Goal: Use online tool/utility

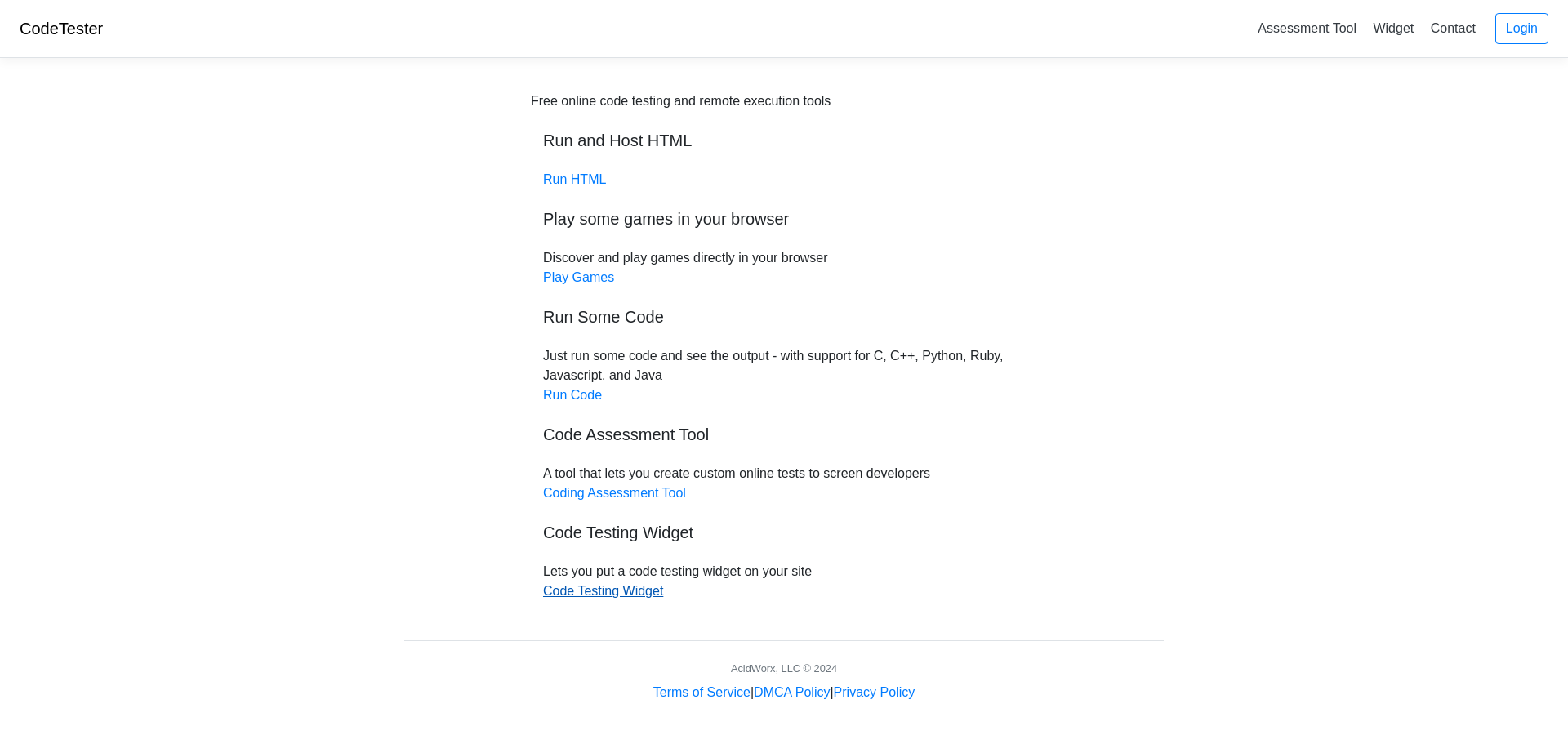
click at [587, 590] on link "Code Testing Widget" at bounding box center [602, 590] width 120 height 14
click at [560, 395] on link "Run Code" at bounding box center [572, 395] width 59 height 14
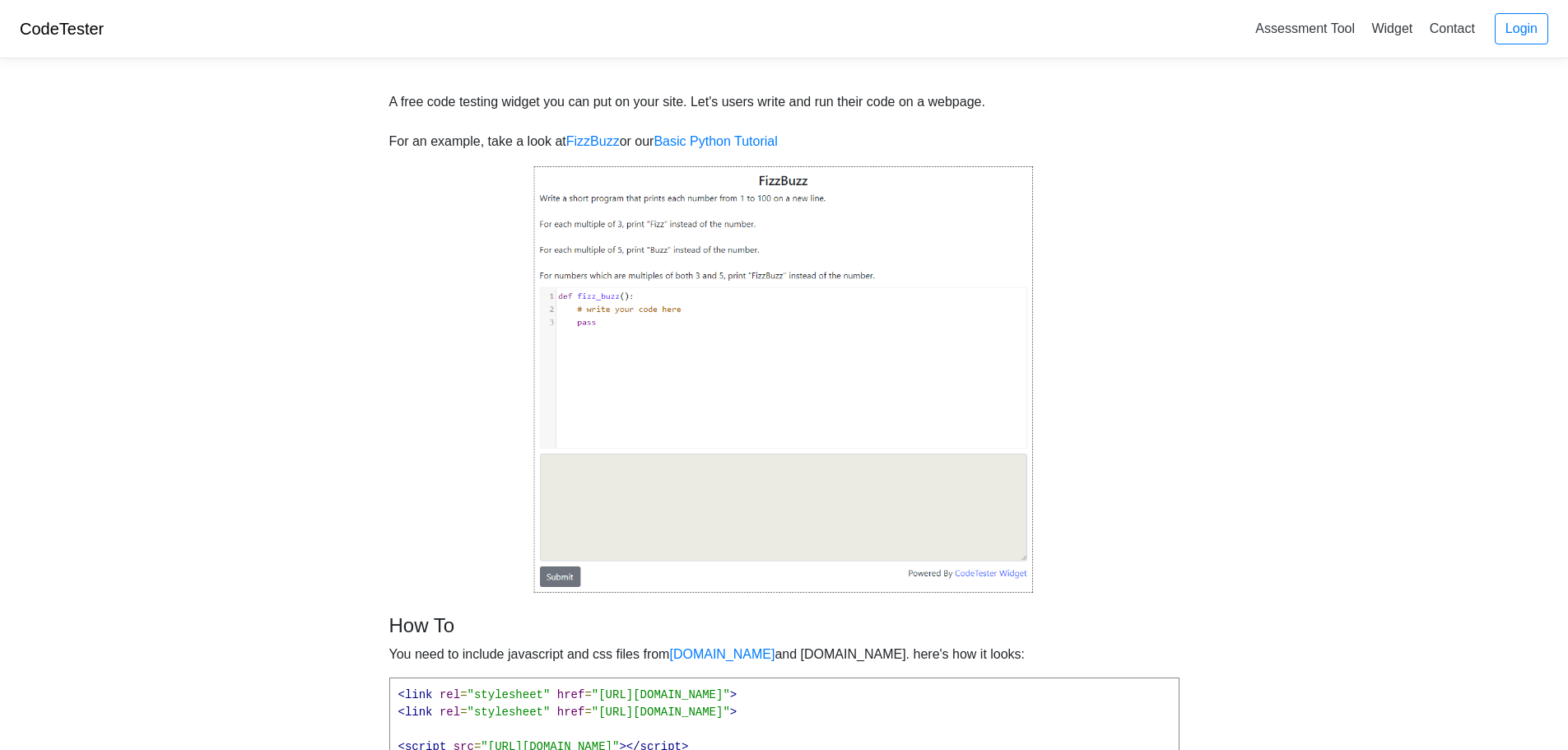
click at [563, 337] on img at bounding box center [785, 380] width 502 height 430
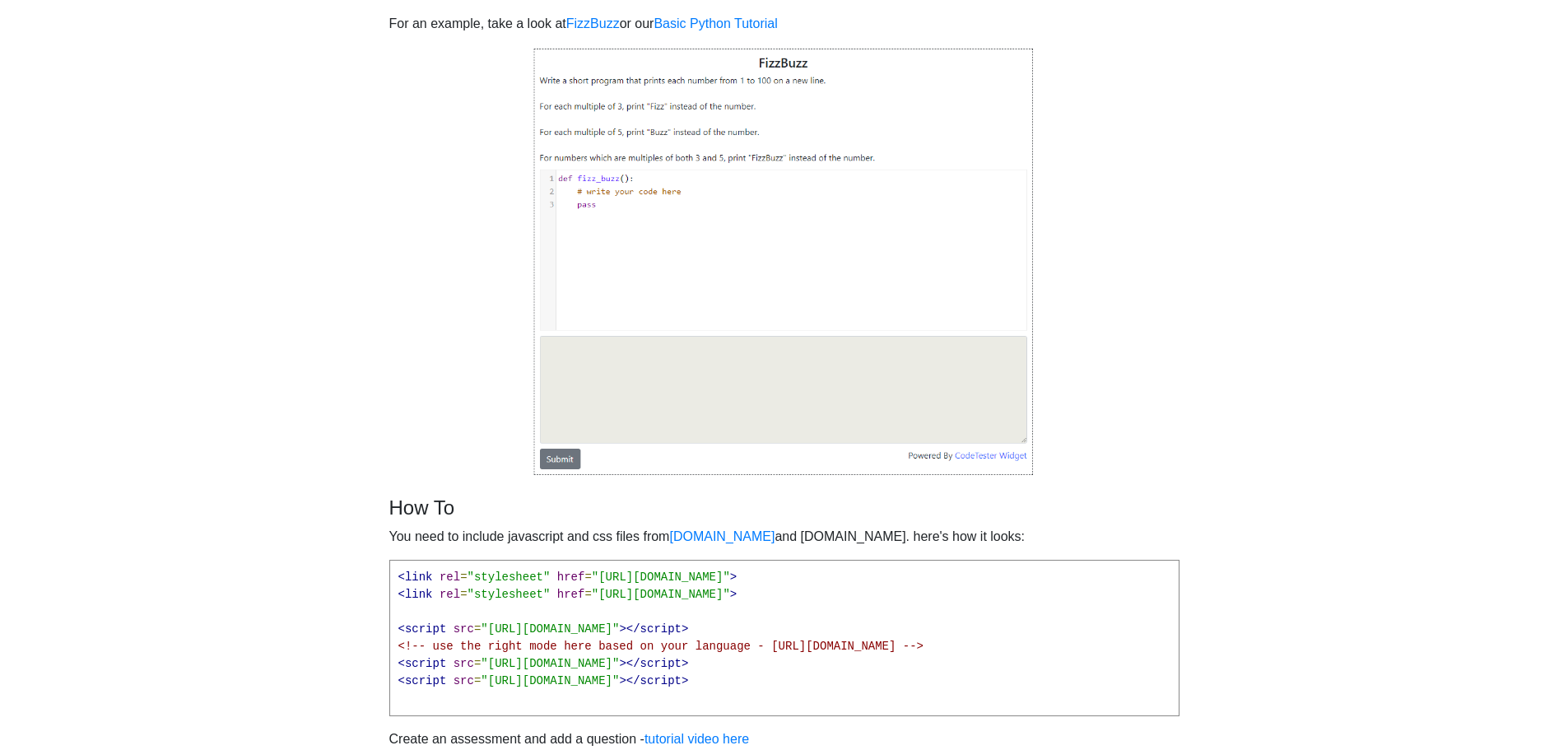
scroll to position [113, 0]
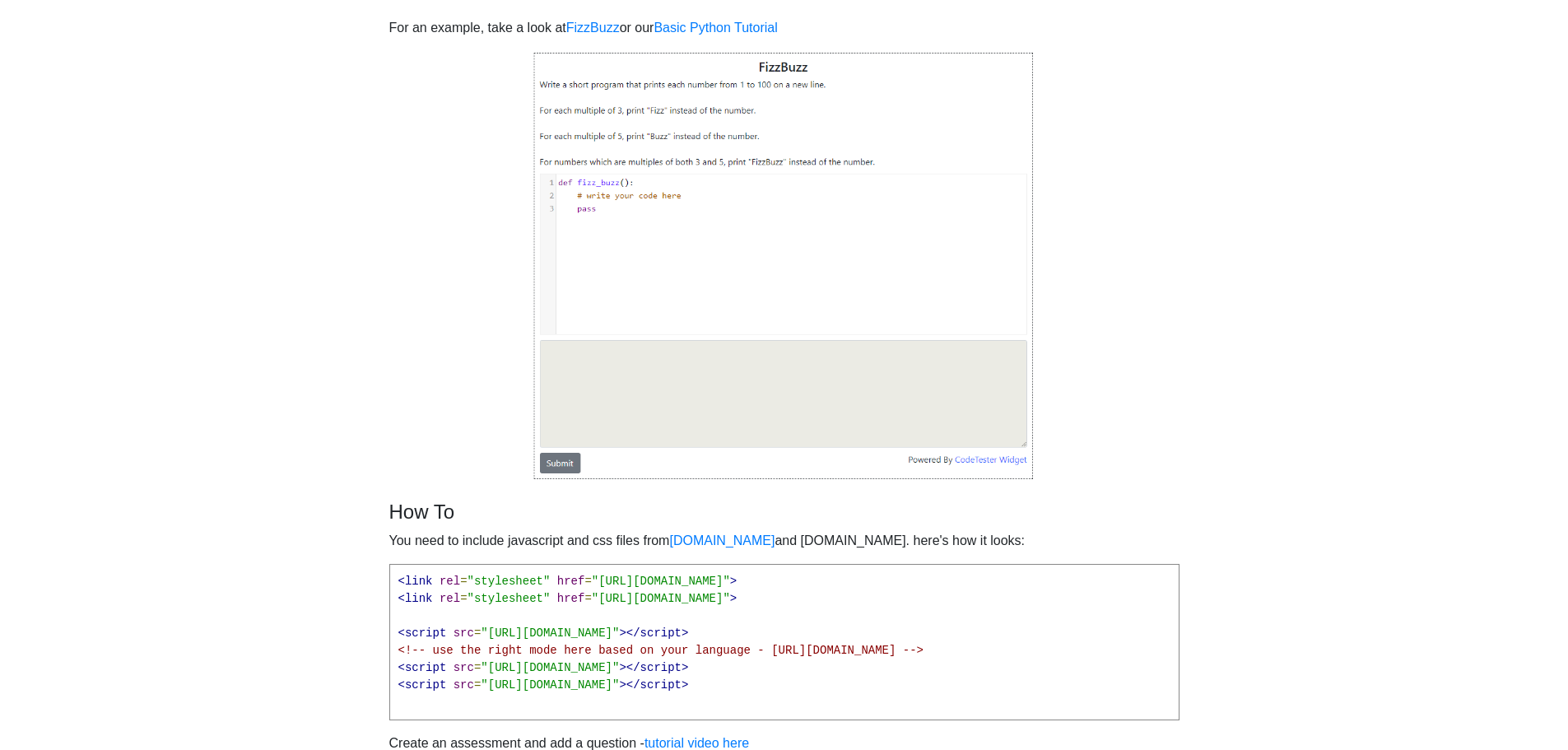
click at [567, 466] on img at bounding box center [785, 266] width 502 height 430
drag, startPoint x: 600, startPoint y: 388, endPoint x: 606, endPoint y: 371, distance: 18.0
click at [600, 387] on img at bounding box center [785, 266] width 502 height 430
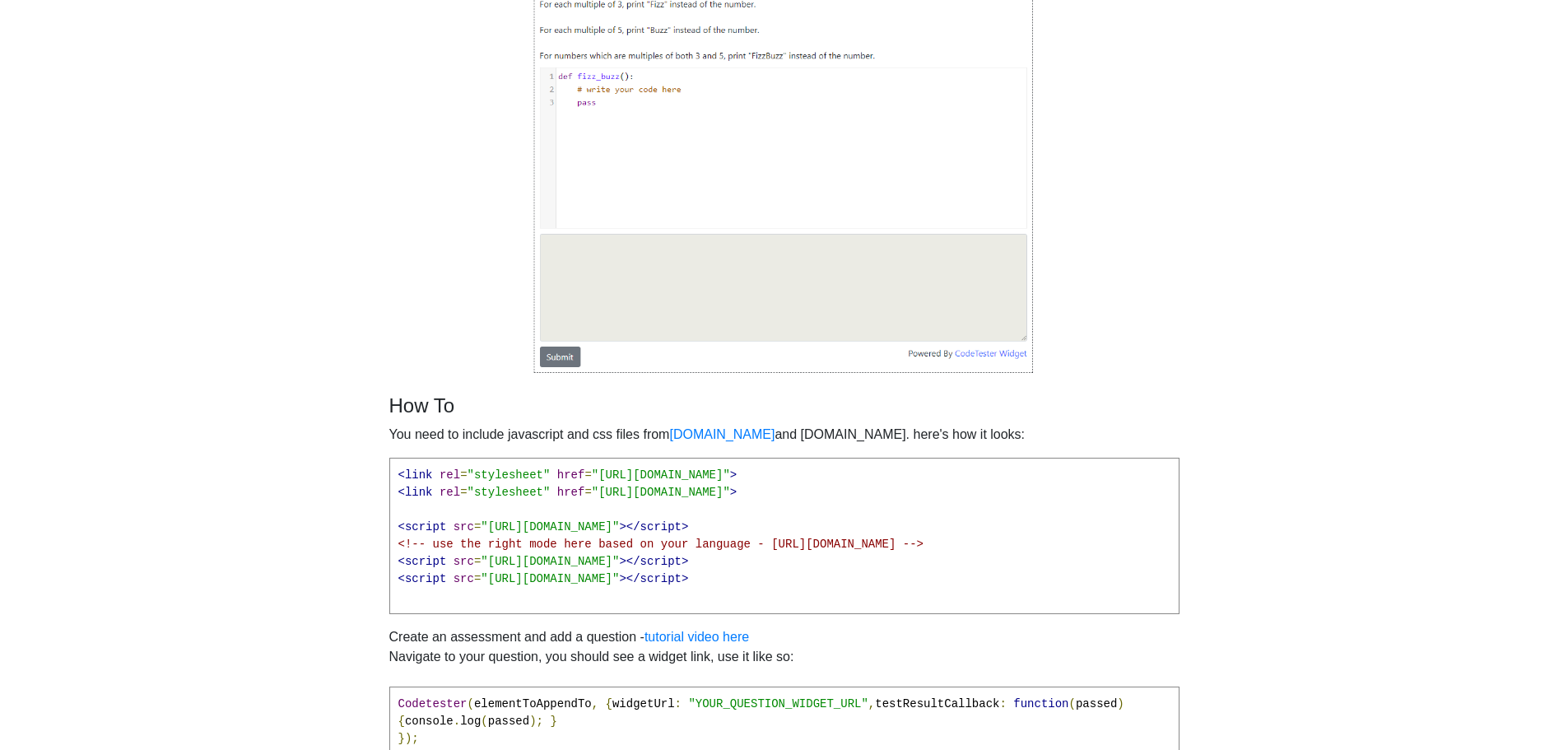
scroll to position [302, 0]
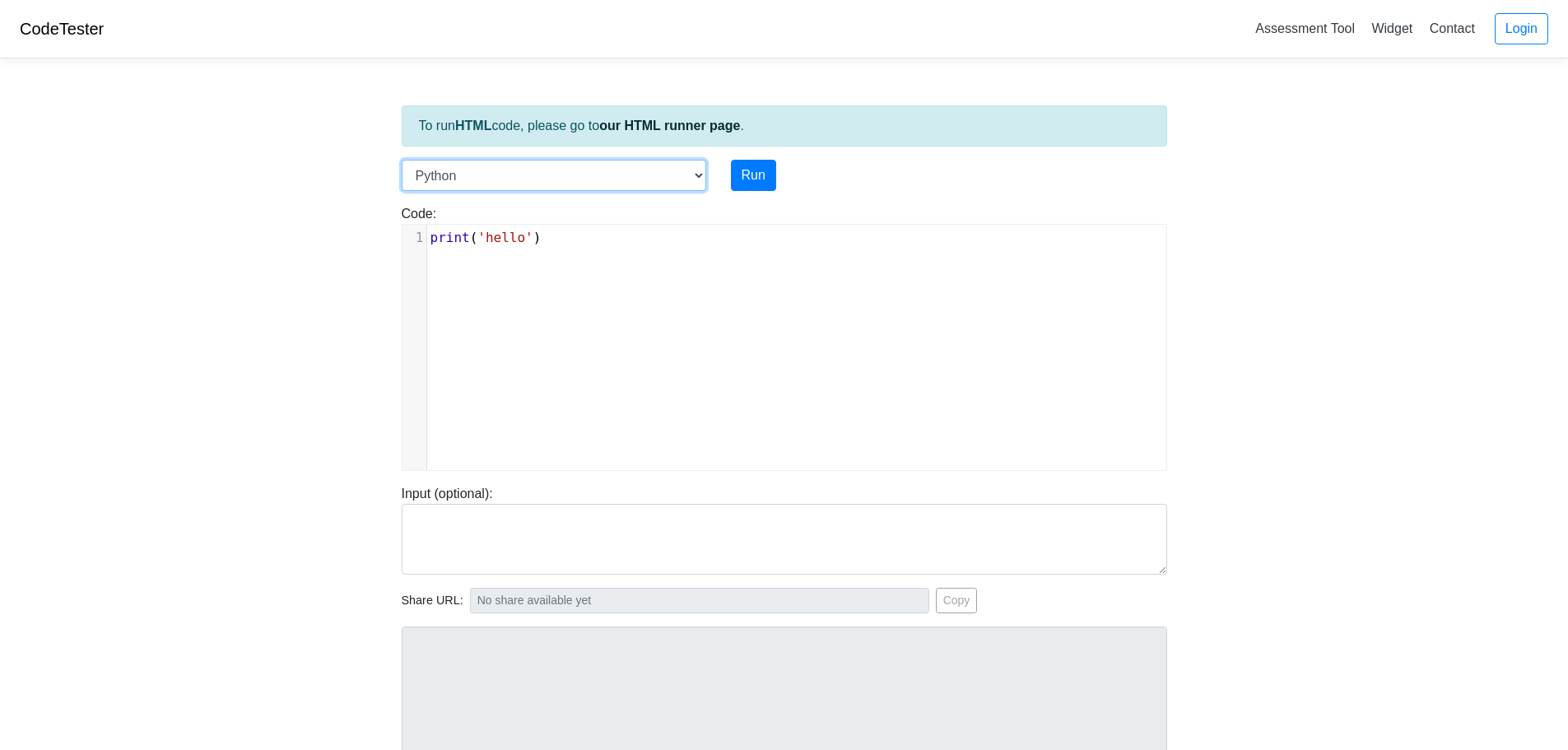
click at [519, 168] on select "C C++ Go Java Javascript Python Ruby" at bounding box center [554, 175] width 304 height 31
drag, startPoint x: 595, startPoint y: 374, endPoint x: 569, endPoint y: 375, distance: 26.0
click at [595, 372] on div "xxxxxxxxxx 1 print ( 'hello' )" at bounding box center [796, 360] width 789 height 270
click at [760, 164] on button "Run" at bounding box center [754, 175] width 46 height 31
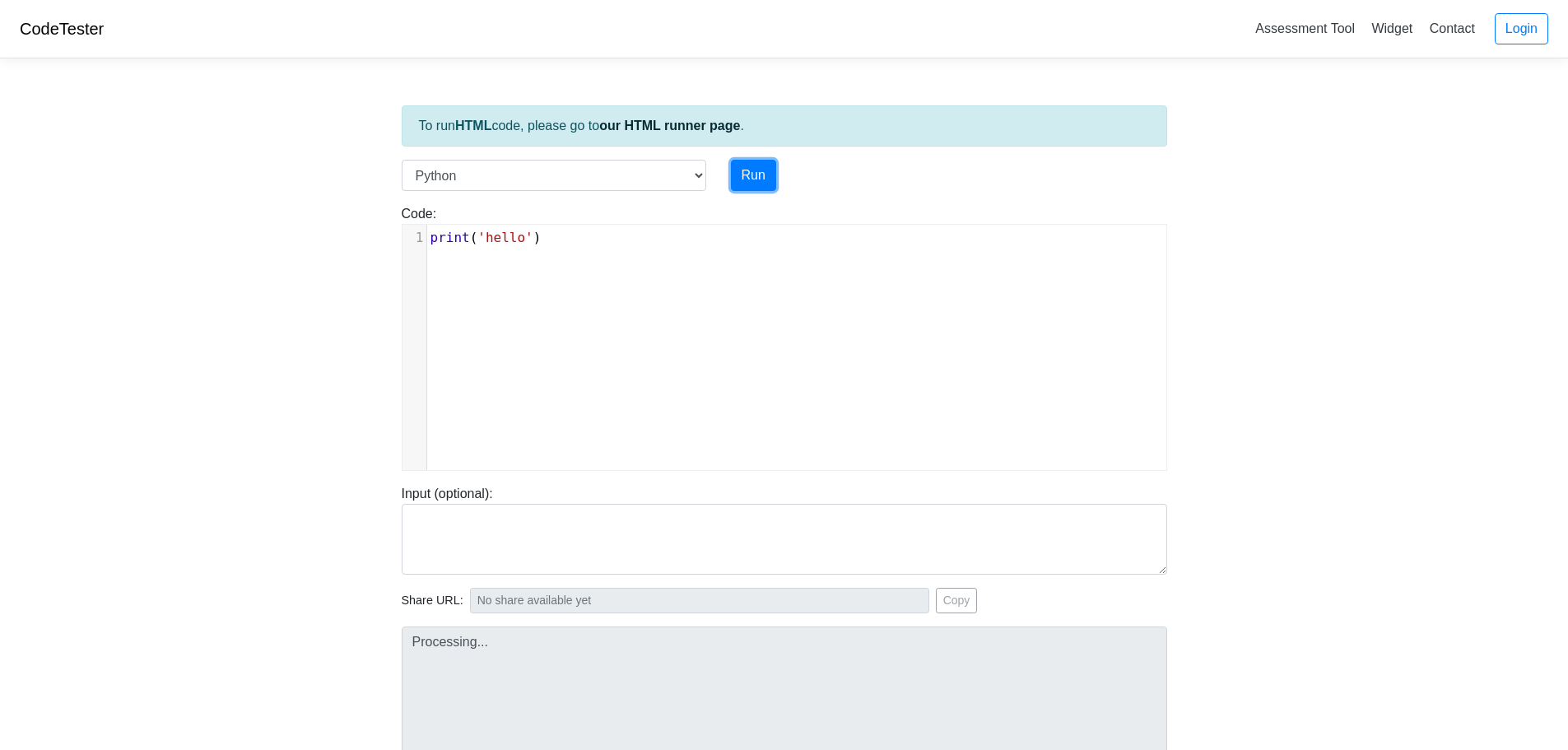
type input "[URL][DOMAIN_NAME]"
type textarea "Stdout: hello"
click at [573, 237] on pre "print ( 'hello' )" at bounding box center [803, 238] width 752 height 20
type textarea "h"
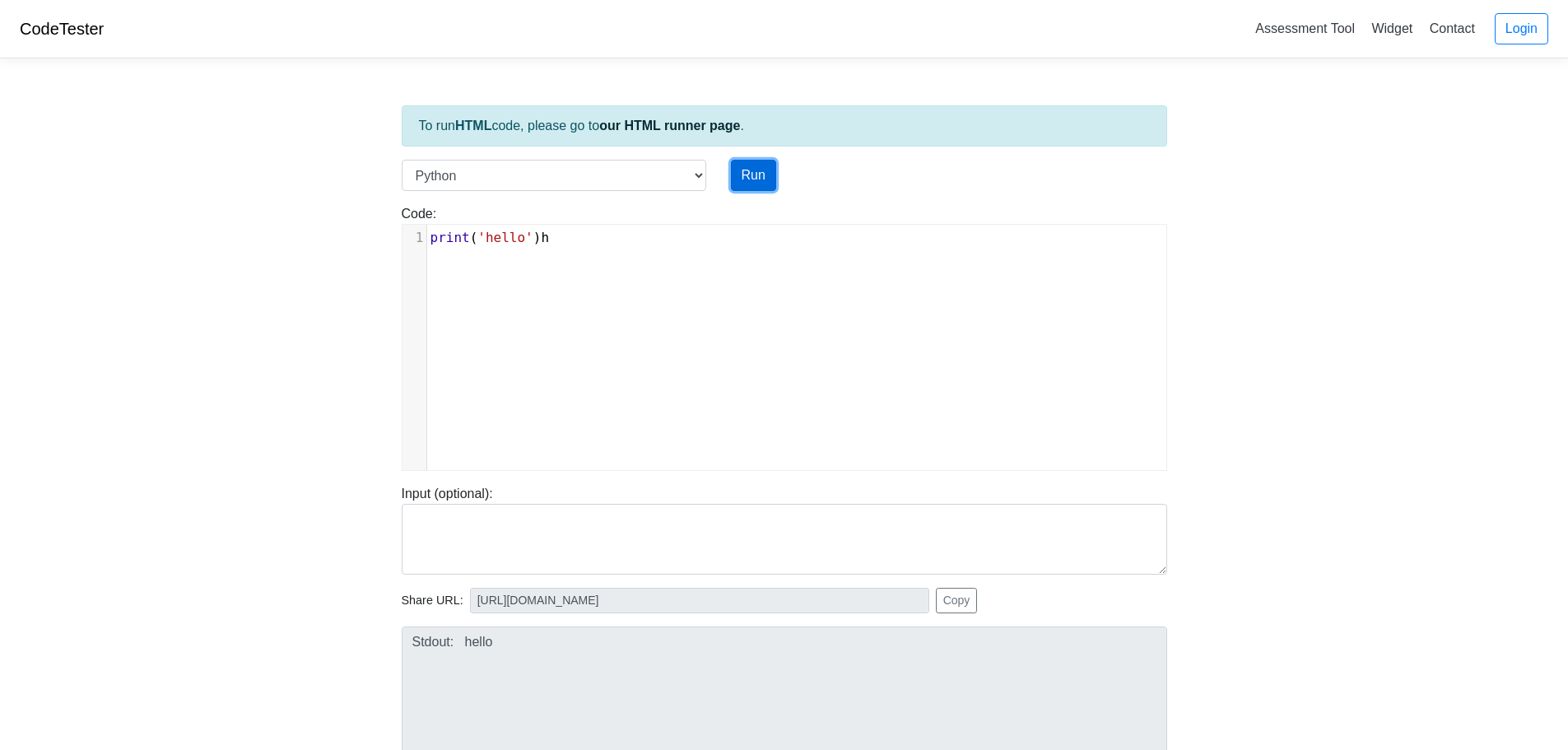
drag, startPoint x: 765, startPoint y: 178, endPoint x: 693, endPoint y: 387, distance: 221.1
click at [765, 180] on button "Run" at bounding box center [754, 175] width 46 height 31
type input "[URL][DOMAIN_NAME]"
type textarea "Submission status: Runtime Error (NZEC) Stderr: File "script.py", line 1 print(…"
